Goal: Task Accomplishment & Management: Use online tool/utility

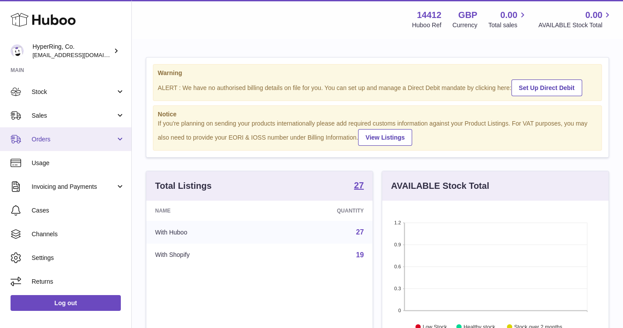
click at [70, 141] on span "Orders" at bounding box center [74, 139] width 84 height 8
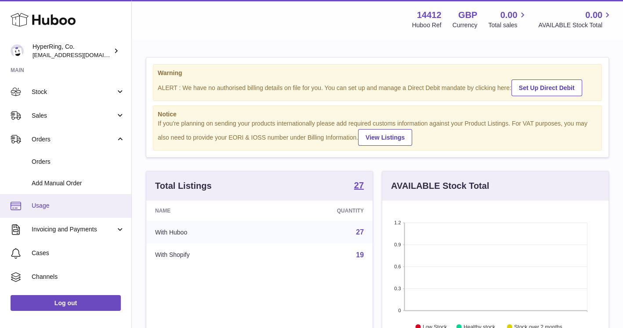
click at [63, 202] on span "Usage" at bounding box center [78, 206] width 93 height 8
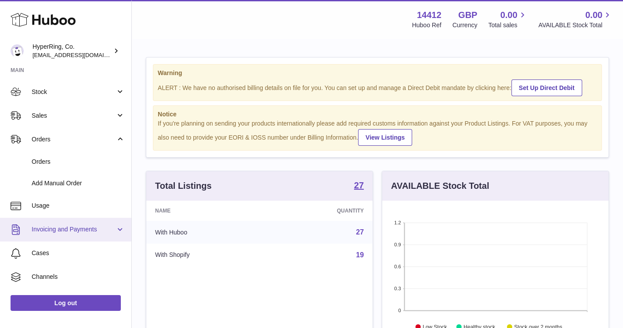
click at [65, 235] on link "Invoicing and Payments" at bounding box center [65, 230] width 131 height 24
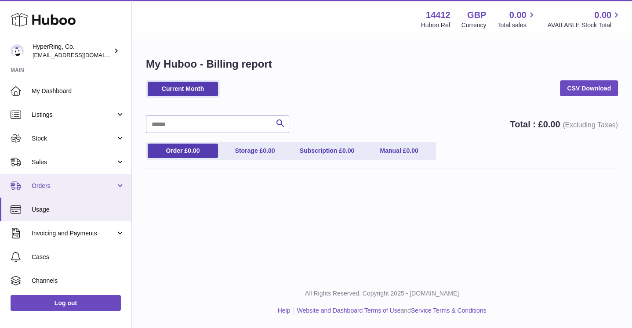
scroll to position [47, 0]
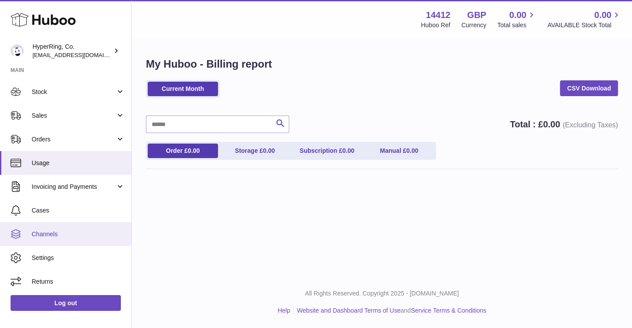
click at [66, 231] on span "Channels" at bounding box center [78, 234] width 93 height 8
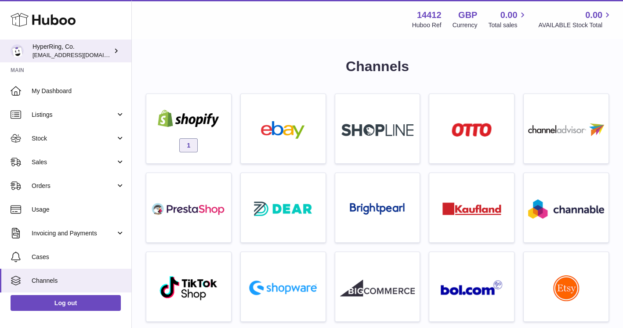
click at [75, 51] on span "[EMAIL_ADDRESS][DOMAIN_NAME]" at bounding box center [81, 54] width 97 height 7
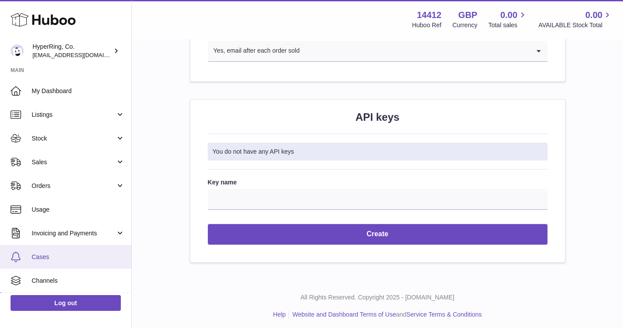
scroll to position [47, 0]
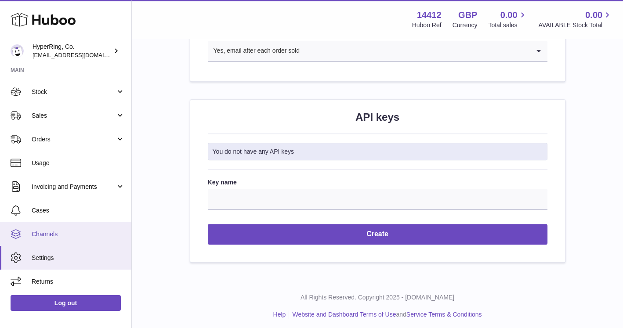
click at [38, 231] on span "Channels" at bounding box center [78, 234] width 93 height 8
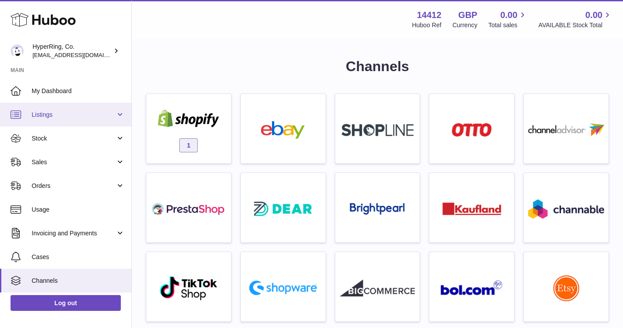
click at [61, 114] on span "Listings" at bounding box center [74, 115] width 84 height 8
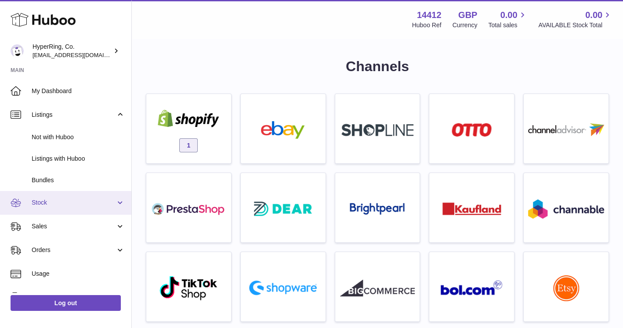
click at [47, 203] on span "Stock" at bounding box center [74, 203] width 84 height 8
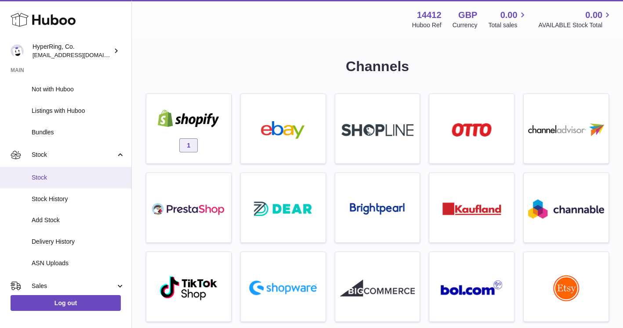
scroll to position [117, 0]
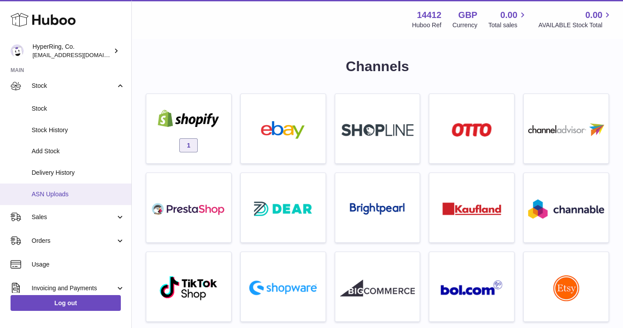
click at [53, 195] on span "ASN Uploads" at bounding box center [78, 194] width 93 height 8
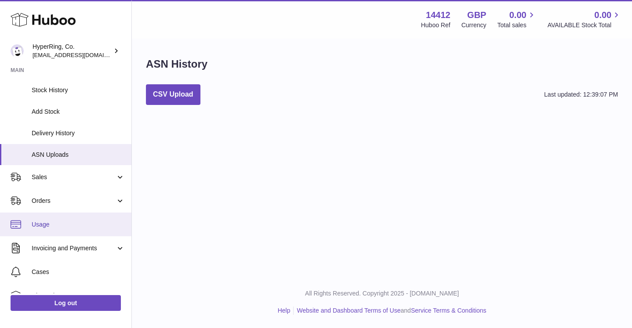
scroll to position [117, 0]
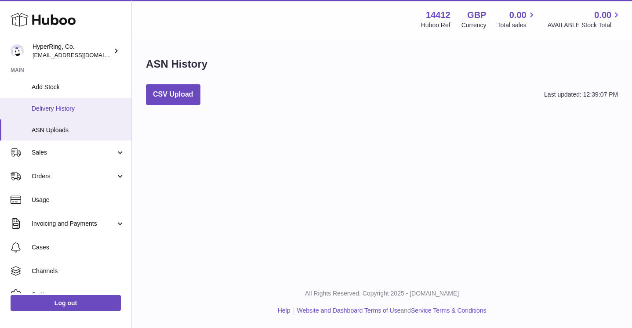
click at [61, 110] on span "Delivery History" at bounding box center [78, 109] width 93 height 8
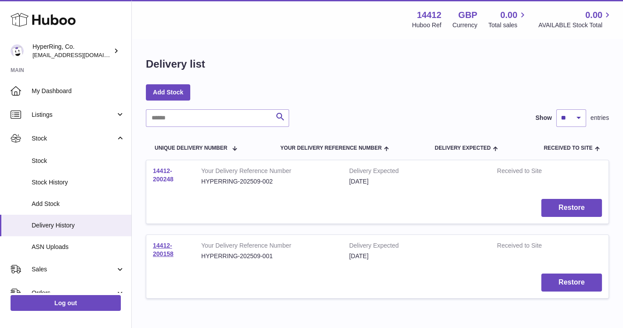
click at [166, 180] on link "14412-200248" at bounding box center [163, 174] width 21 height 15
click at [164, 253] on link "14412-200158" at bounding box center [163, 249] width 21 height 15
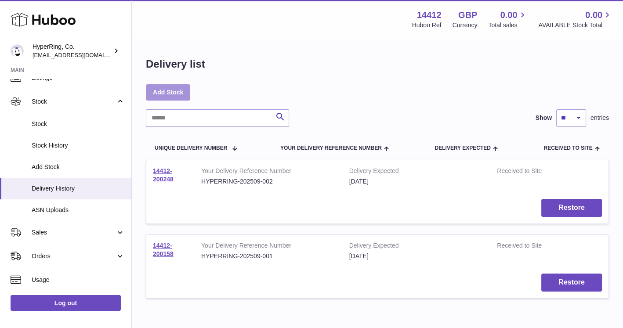
click at [181, 88] on link "Add Stock" at bounding box center [168, 92] width 44 height 16
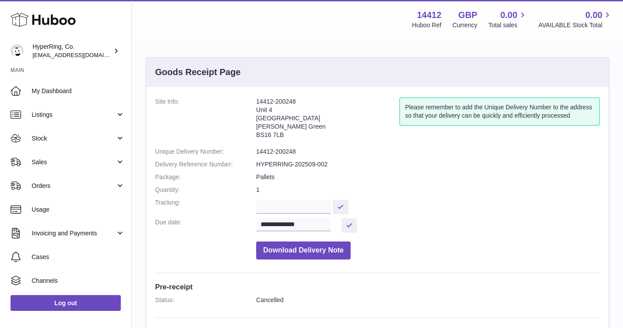
drag, startPoint x: 284, startPoint y: 137, endPoint x: 255, endPoint y: 100, distance: 47.3
click at [255, 100] on dl "**********" at bounding box center [377, 181] width 445 height 167
copy dl "14412-200248 [STREET_ADDRESS][PERSON_NAME]"
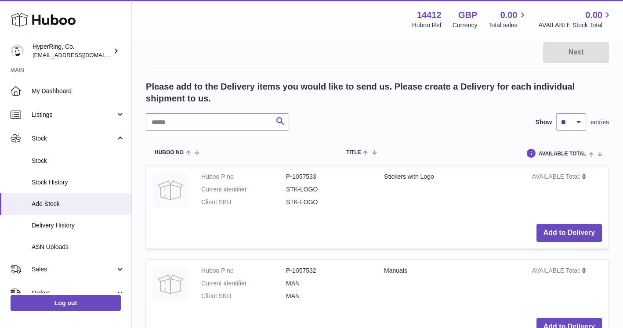
scroll to position [176, 0]
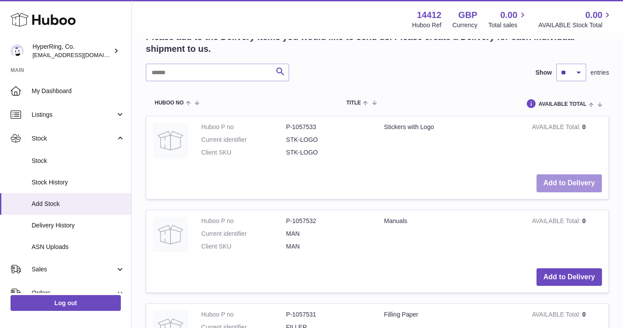
click at [553, 192] on button "Add to Delivery" at bounding box center [569, 183] width 65 height 18
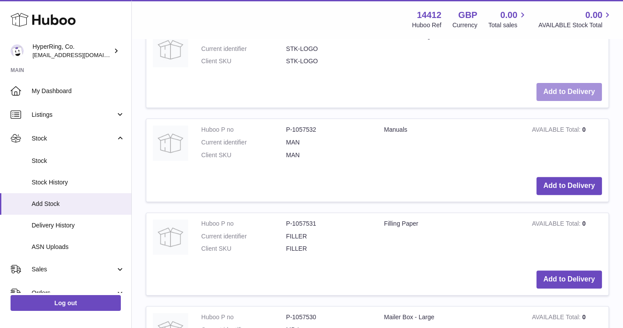
scroll to position [141, 0]
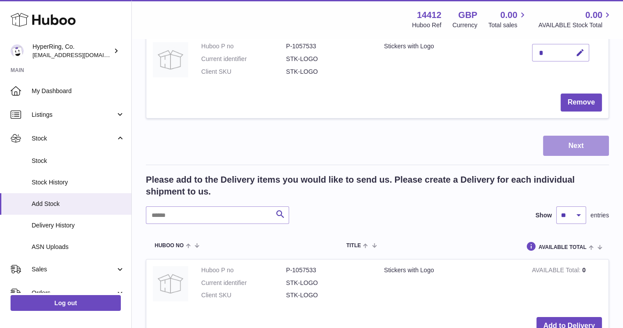
click at [576, 156] on button "Next" at bounding box center [576, 146] width 66 height 21
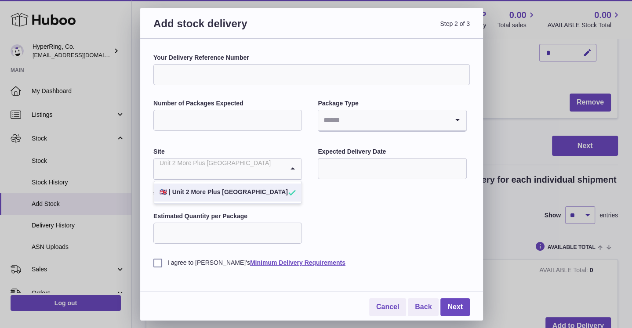
click at [300, 169] on icon "Search for option" at bounding box center [293, 169] width 18 height 20
drag, startPoint x: 160, startPoint y: 167, endPoint x: 232, endPoint y: 173, distance: 71.9
click at [236, 170] on div "Unit 2 More Plus [GEOGRAPHIC_DATA]" at bounding box center [219, 169] width 130 height 20
click at [348, 220] on div "Your Delivery Reference Number Number of Packages Expected Package Type Loading…" at bounding box center [311, 161] width 316 height 214
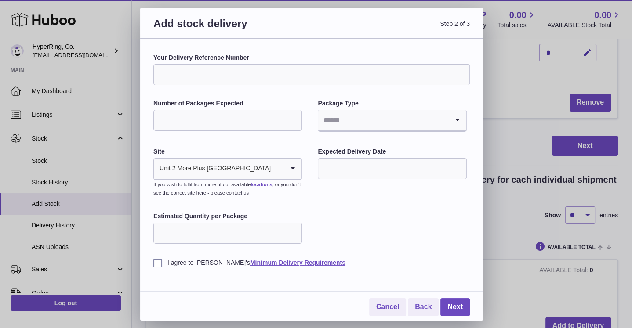
click at [272, 185] on link "locations" at bounding box center [261, 184] width 22 height 5
click at [239, 72] on input "Your Delivery Reference Number" at bounding box center [311, 74] width 316 height 21
drag, startPoint x: 239, startPoint y: 73, endPoint x: 98, endPoint y: 73, distance: 141.1
click at [98, 73] on div "Add stock delivery Step 2 of 3 Your Delivery Reference Number ******* Number of…" at bounding box center [316, 164] width 632 height 328
type input "*******"
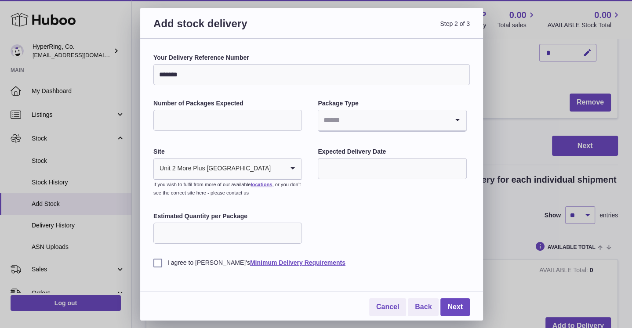
click at [197, 125] on input "Number of Packages Expected" at bounding box center [227, 120] width 149 height 21
type input "*"
click at [339, 166] on input "text" at bounding box center [392, 168] width 149 height 21
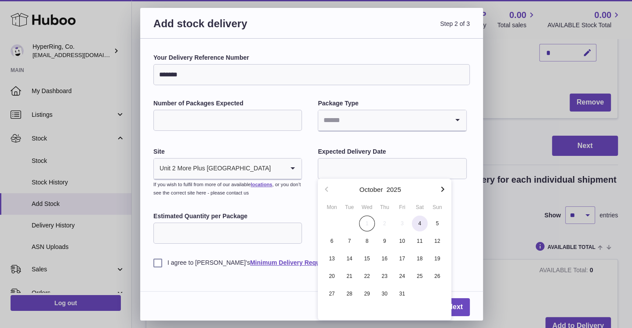
click at [415, 224] on span "4" at bounding box center [420, 224] width 16 height 16
type input "**********"
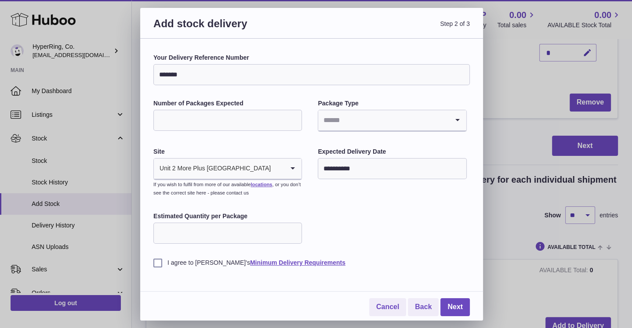
click at [264, 243] on input "Estimated Quantity per Package" at bounding box center [227, 233] width 149 height 21
type input "*"
click at [346, 232] on div "**********" at bounding box center [311, 161] width 316 height 214
click at [161, 265] on label "I agree to [PERSON_NAME]'s Minimum Delivery Requirements" at bounding box center [311, 263] width 316 height 8
click at [449, 307] on link "Next" at bounding box center [454, 307] width 29 height 18
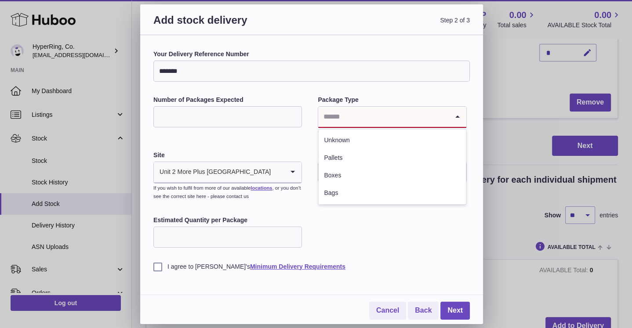
click at [370, 118] on input "Search for option" at bounding box center [383, 117] width 130 height 20
click at [370, 157] on li "Pallets" at bounding box center [392, 158] width 147 height 18
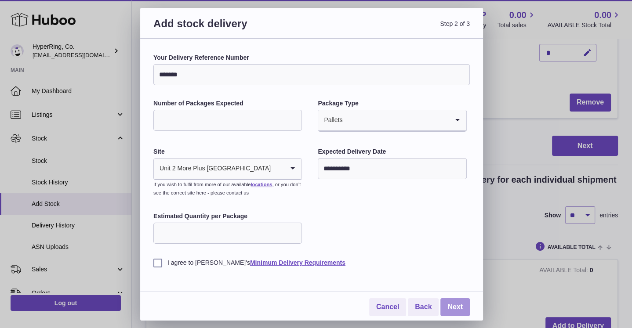
click at [456, 301] on link "Next" at bounding box center [454, 307] width 29 height 18
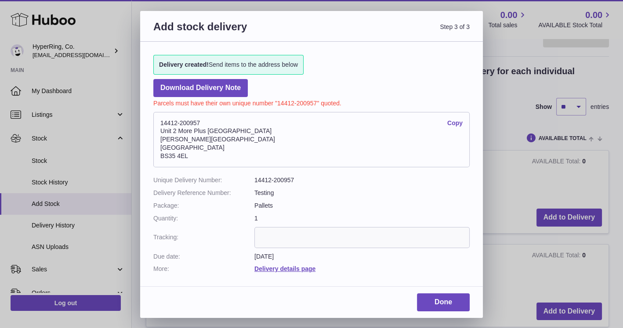
drag, startPoint x: 197, startPoint y: 154, endPoint x: 184, endPoint y: 134, distance: 24.3
click at [183, 133] on address "14412-200957 Copy [STREET_ADDRESS][PERSON_NAME]" at bounding box center [311, 139] width 316 height 55
click at [318, 143] on address "14412-200957 Copy [STREET_ADDRESS][PERSON_NAME]" at bounding box center [311, 139] width 316 height 55
click at [455, 119] on link "Copy" at bounding box center [454, 123] width 15 height 8
drag, startPoint x: 191, startPoint y: 158, endPoint x: 159, endPoint y: 117, distance: 51.3
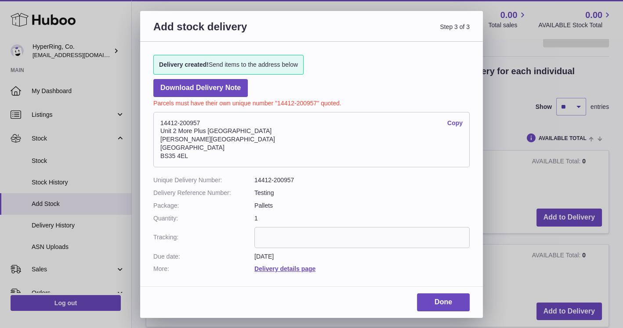
click at [159, 117] on address "14412-200957 Copy [STREET_ADDRESS][PERSON_NAME]" at bounding box center [311, 139] width 316 height 55
copy address "14412-200957 Copy Unit 2 More Plus [GEOGRAPHIC_DATA][PERSON_NAME]"
